Goal: Task Accomplishment & Management: Use online tool/utility

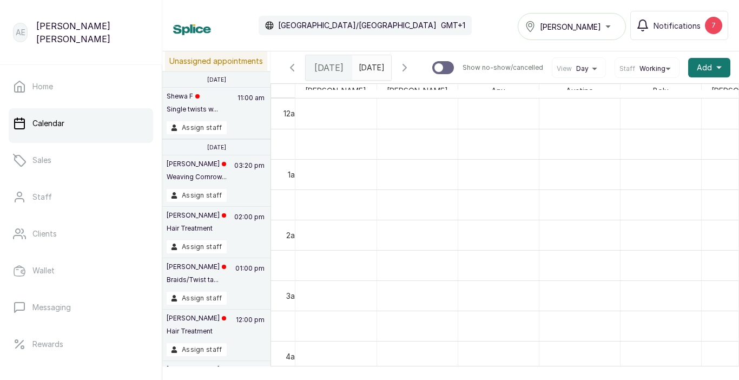
scroll to position [0, 303]
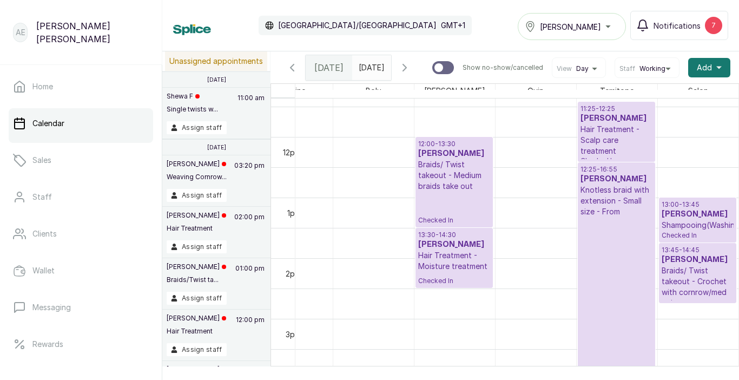
click at [229, 247] on div "Assign staff" at bounding box center [217, 246] width 100 height 13
